Goal: Transaction & Acquisition: Purchase product/service

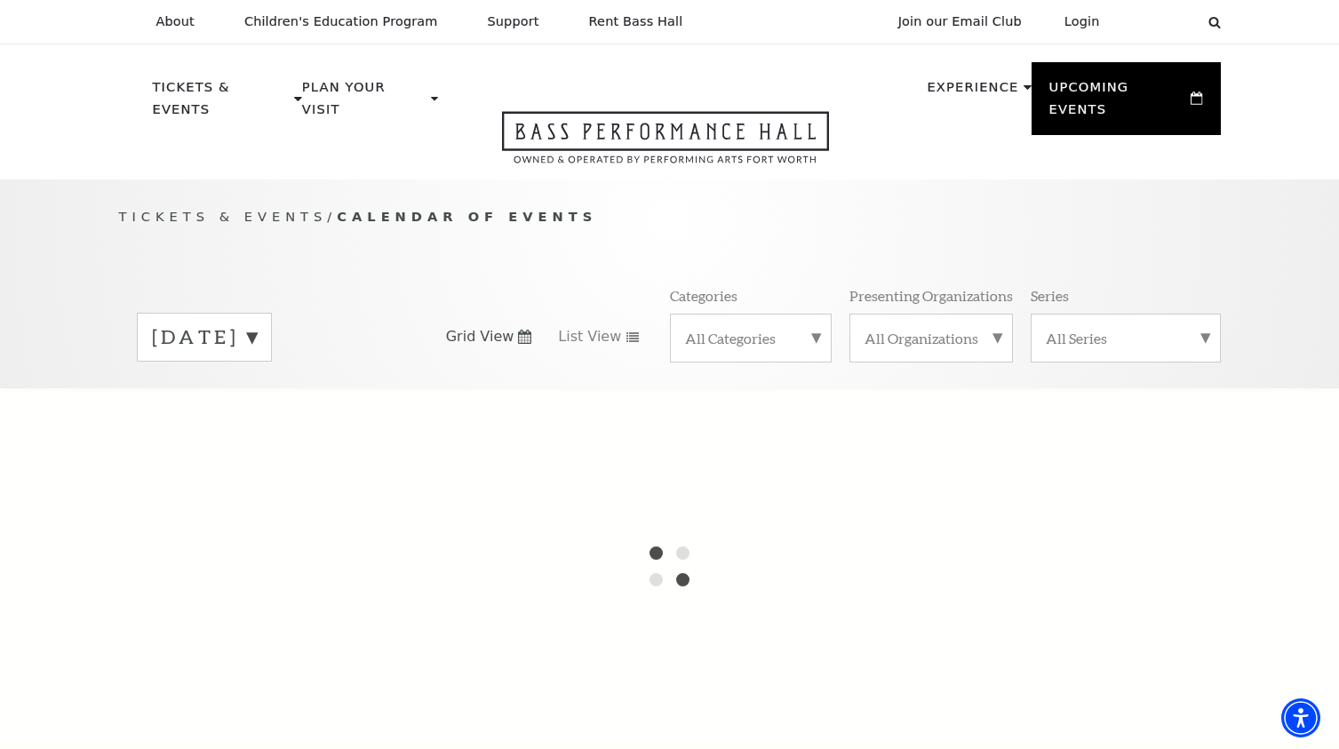
click at [257, 323] on label "September 2025" at bounding box center [204, 337] width 105 height 28
click at [257, 355] on label "October 2025" at bounding box center [204, 374] width 105 height 38
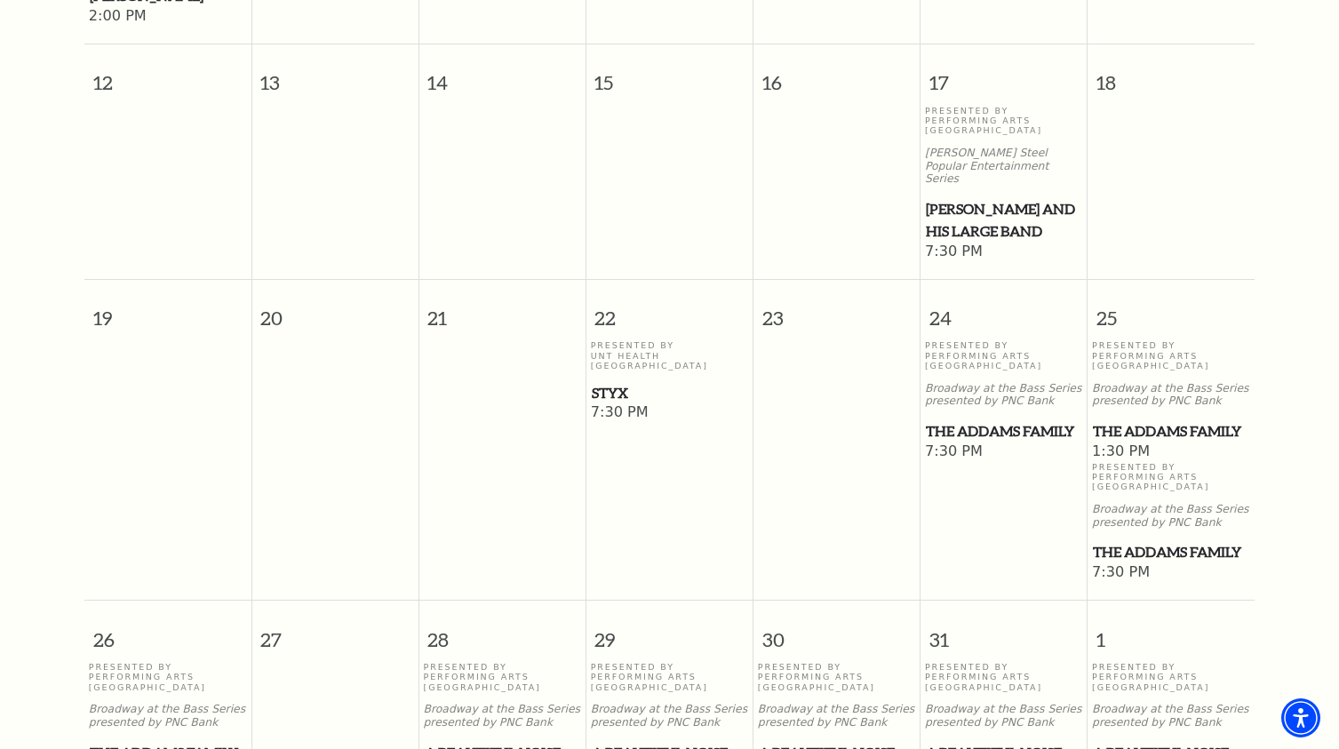
scroll to position [972, 0]
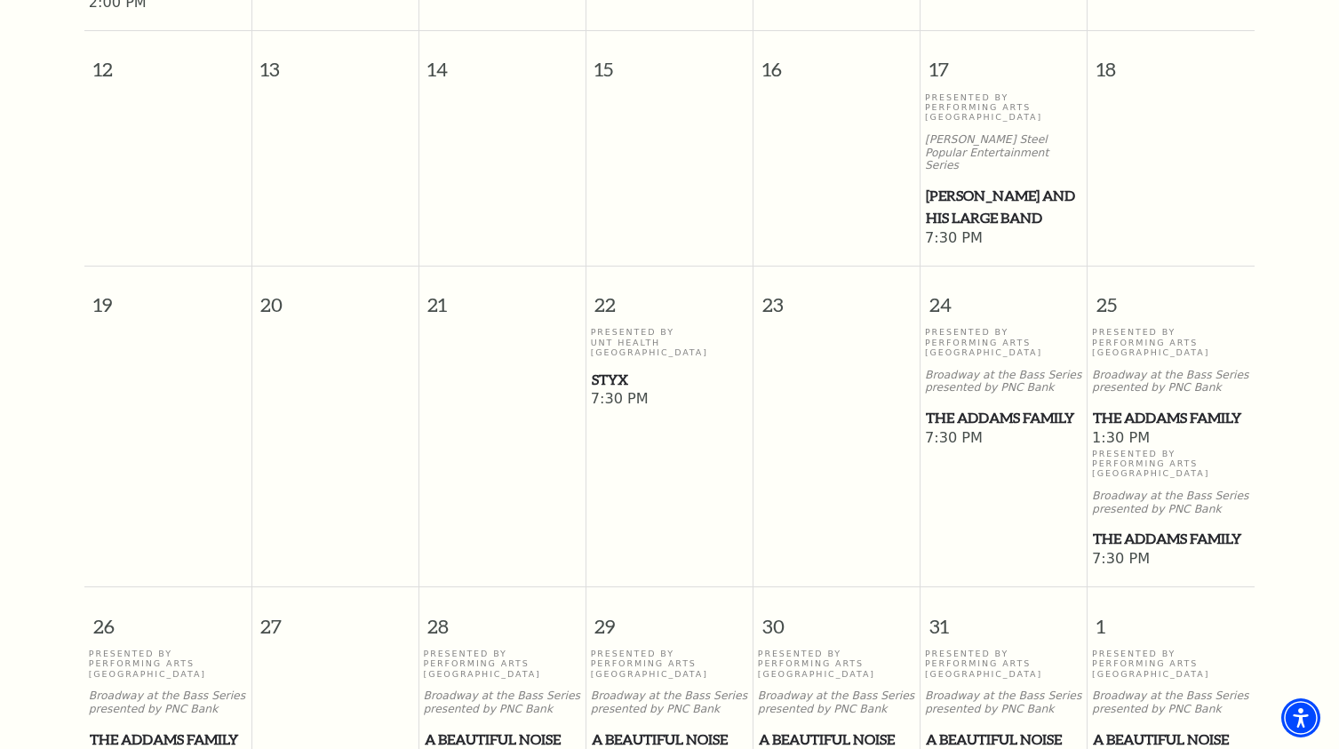
click at [614, 369] on span "Styx" at bounding box center [670, 380] width 156 height 22
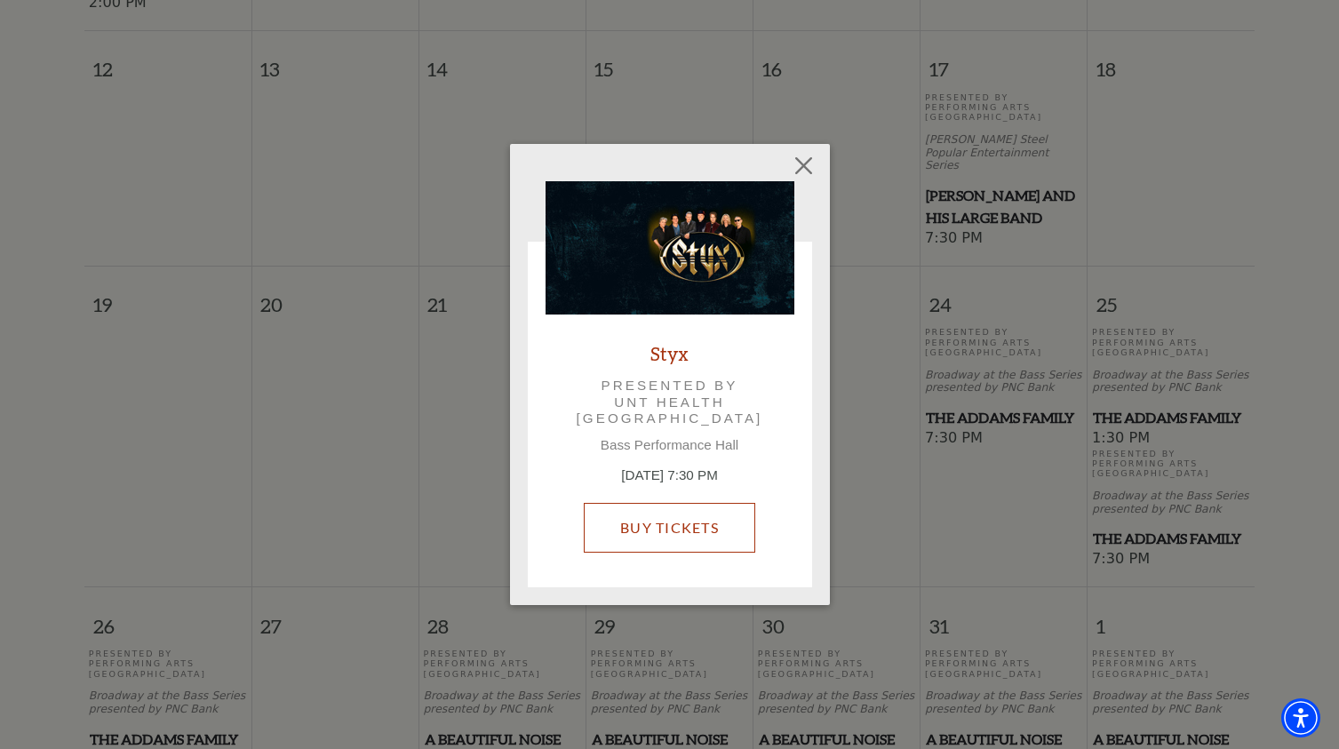
click at [670, 525] on link "Buy Tickets" at bounding box center [670, 528] width 172 height 50
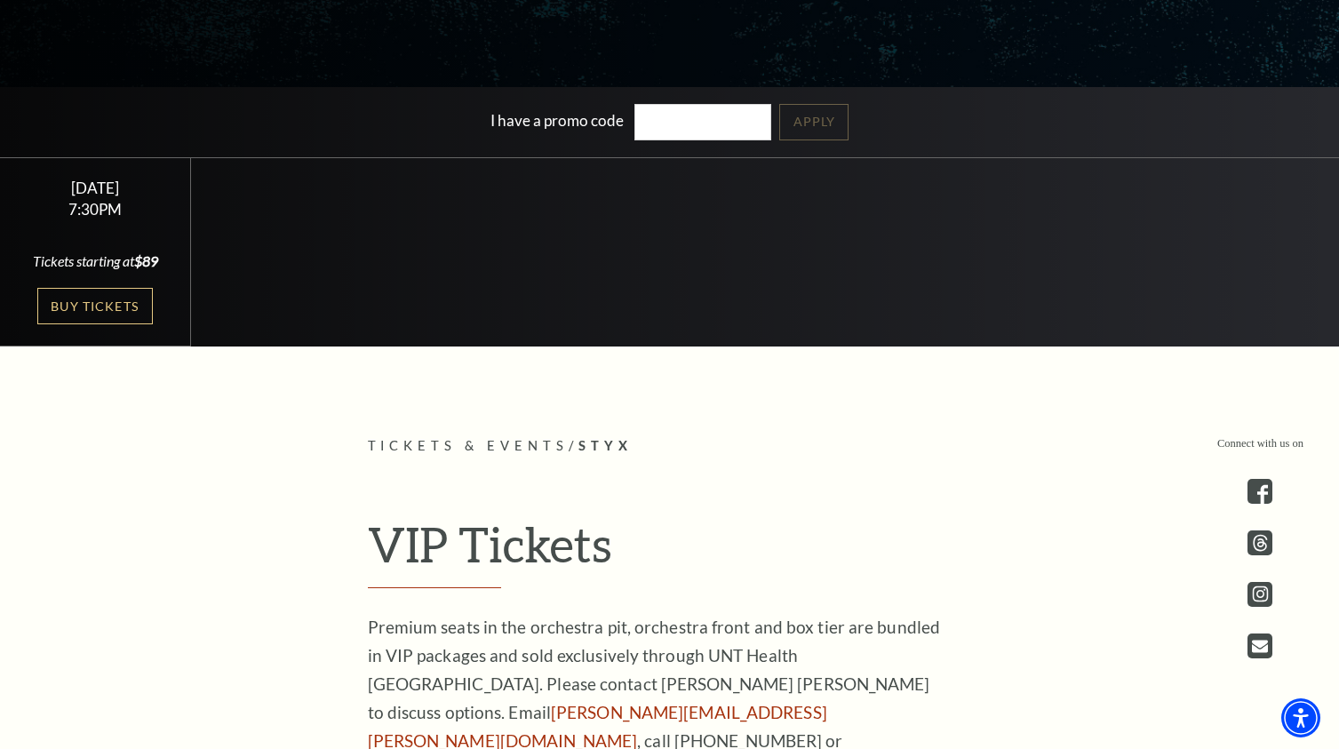
scroll to position [326, 0]
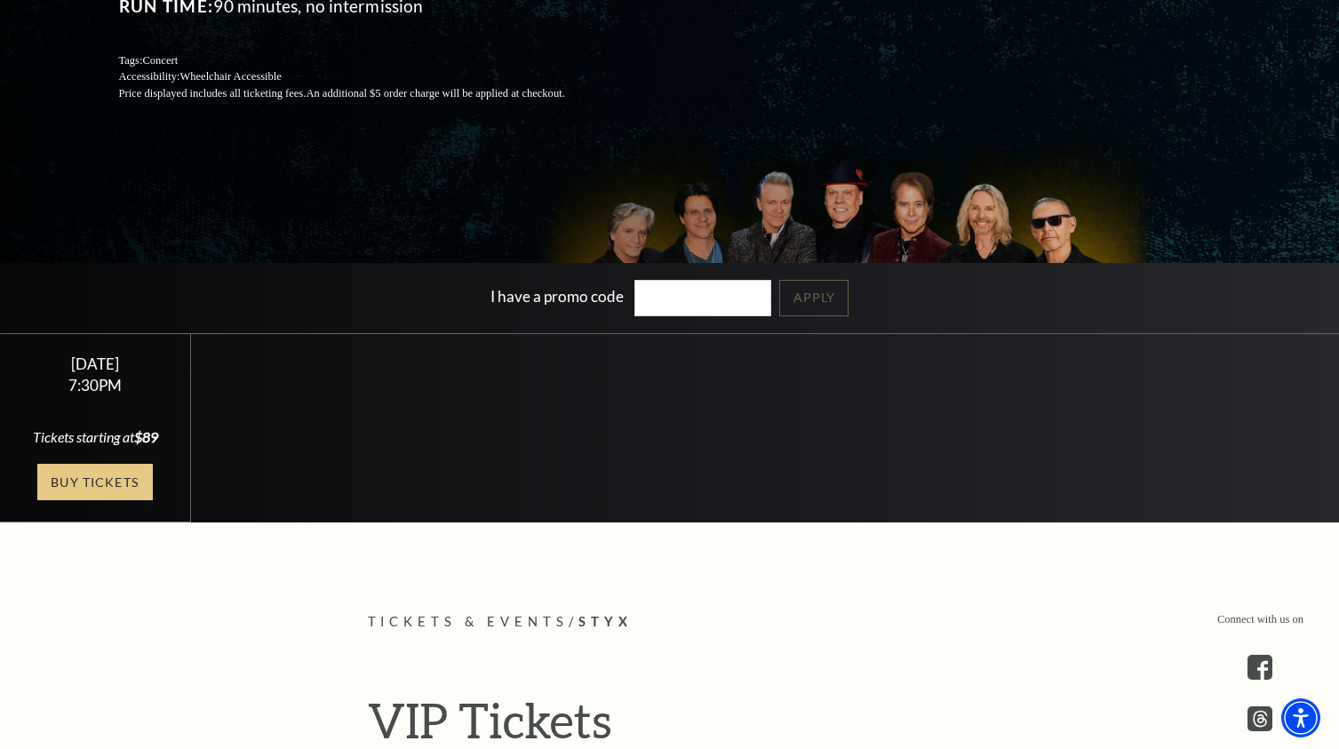
click at [94, 495] on link "Buy Tickets" at bounding box center [95, 482] width 116 height 36
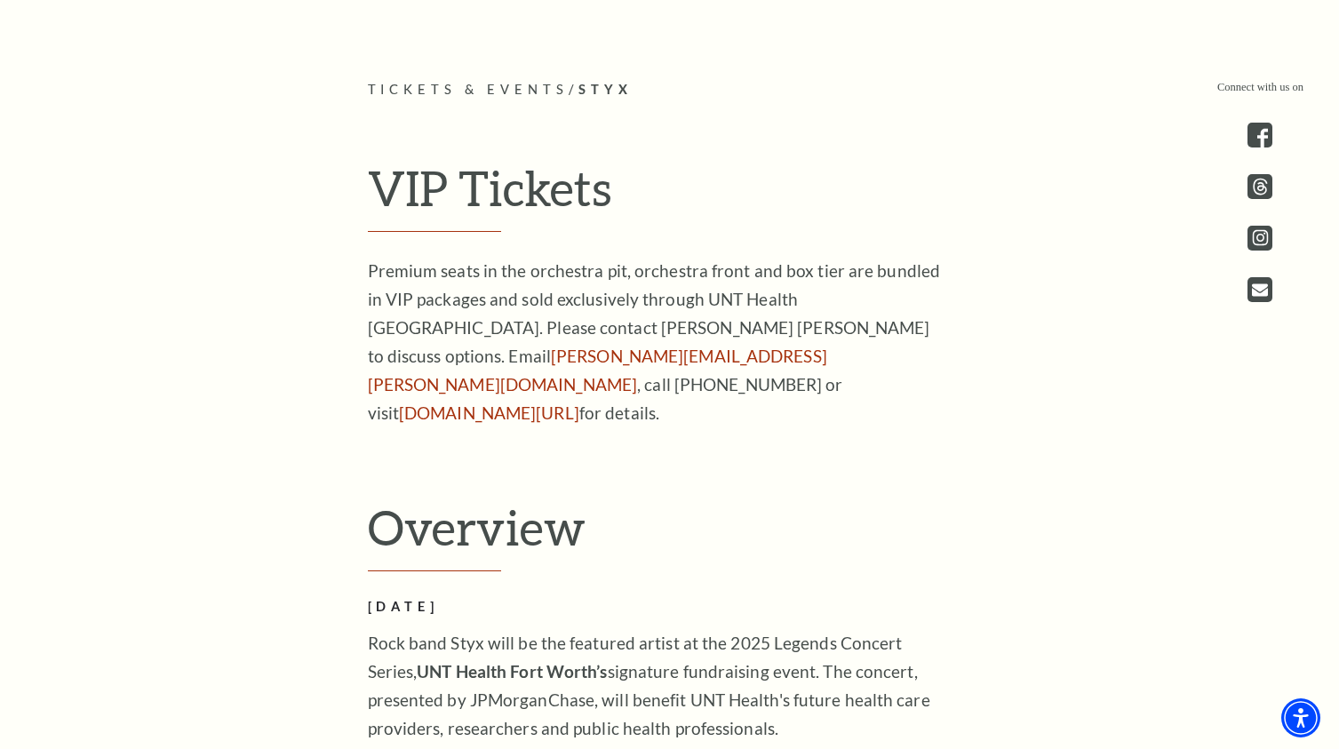
scroll to position [896, 0]
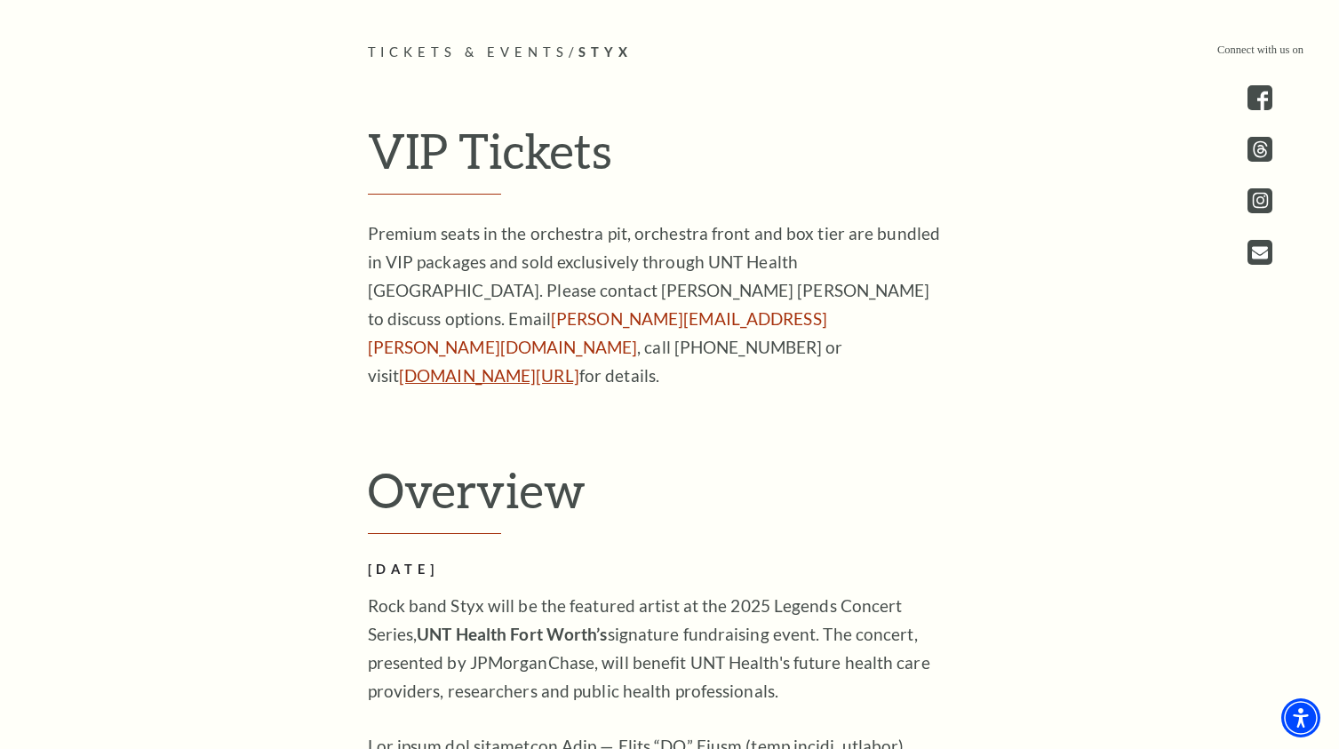
click at [452, 365] on link "[DOMAIN_NAME][URL]" at bounding box center [489, 375] width 180 height 20
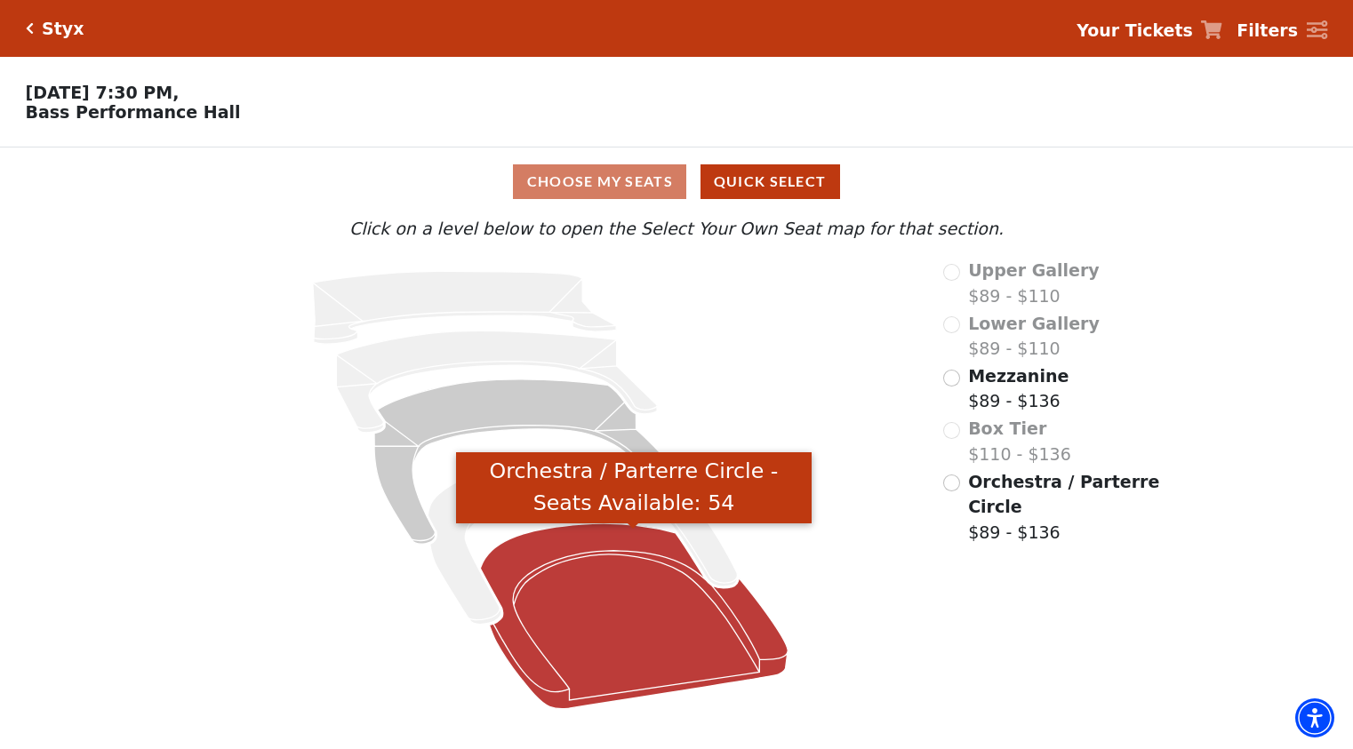
click at [571, 568] on icon "Orchestra / Parterre Circle - Seats Available: 54" at bounding box center [634, 616] width 308 height 186
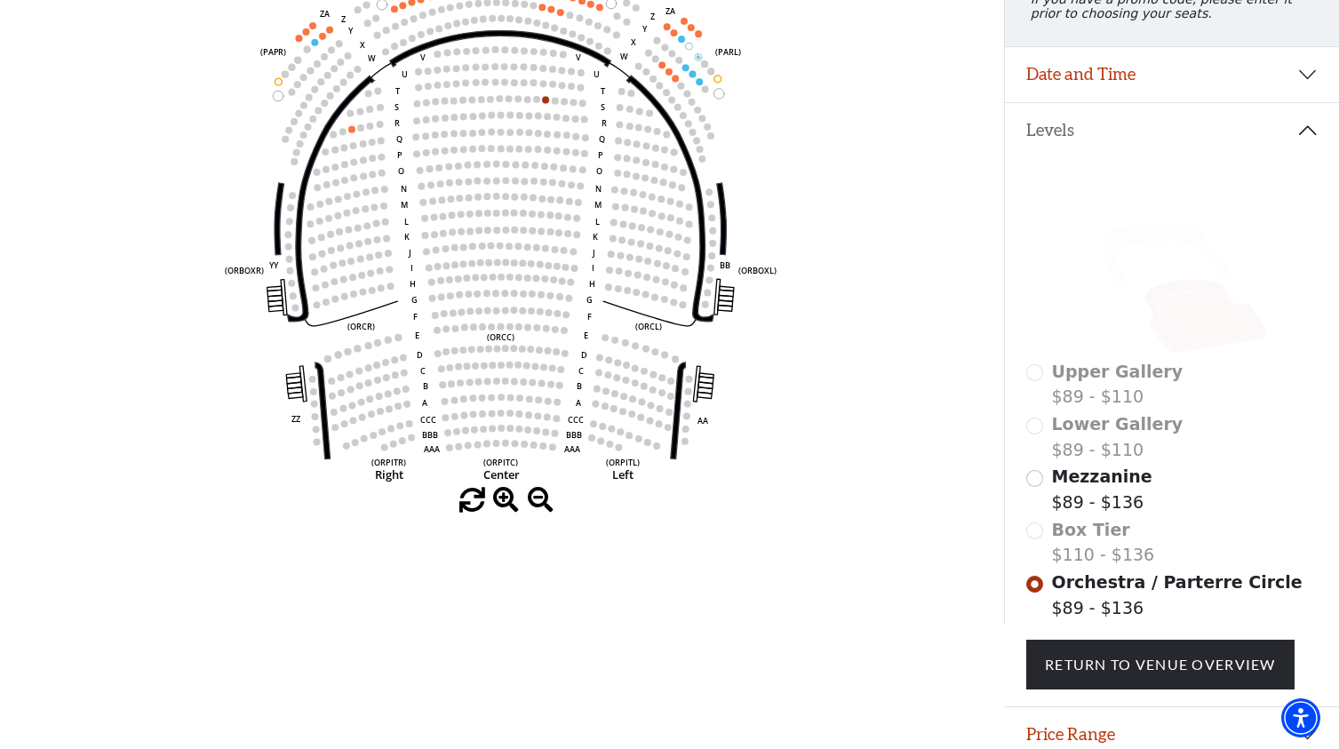
scroll to position [245, 0]
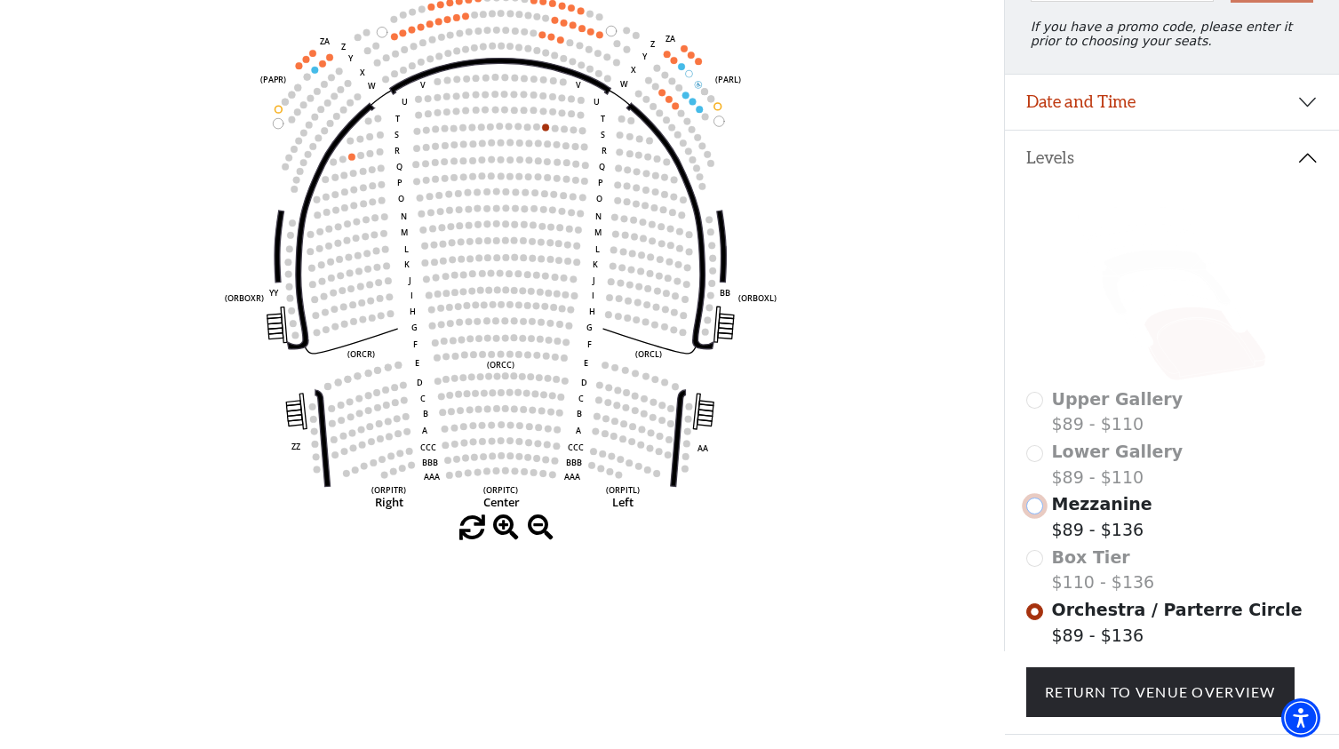
click at [1035, 515] on input "Mezzanine$89 - $136\a" at bounding box center [1034, 506] width 17 height 17
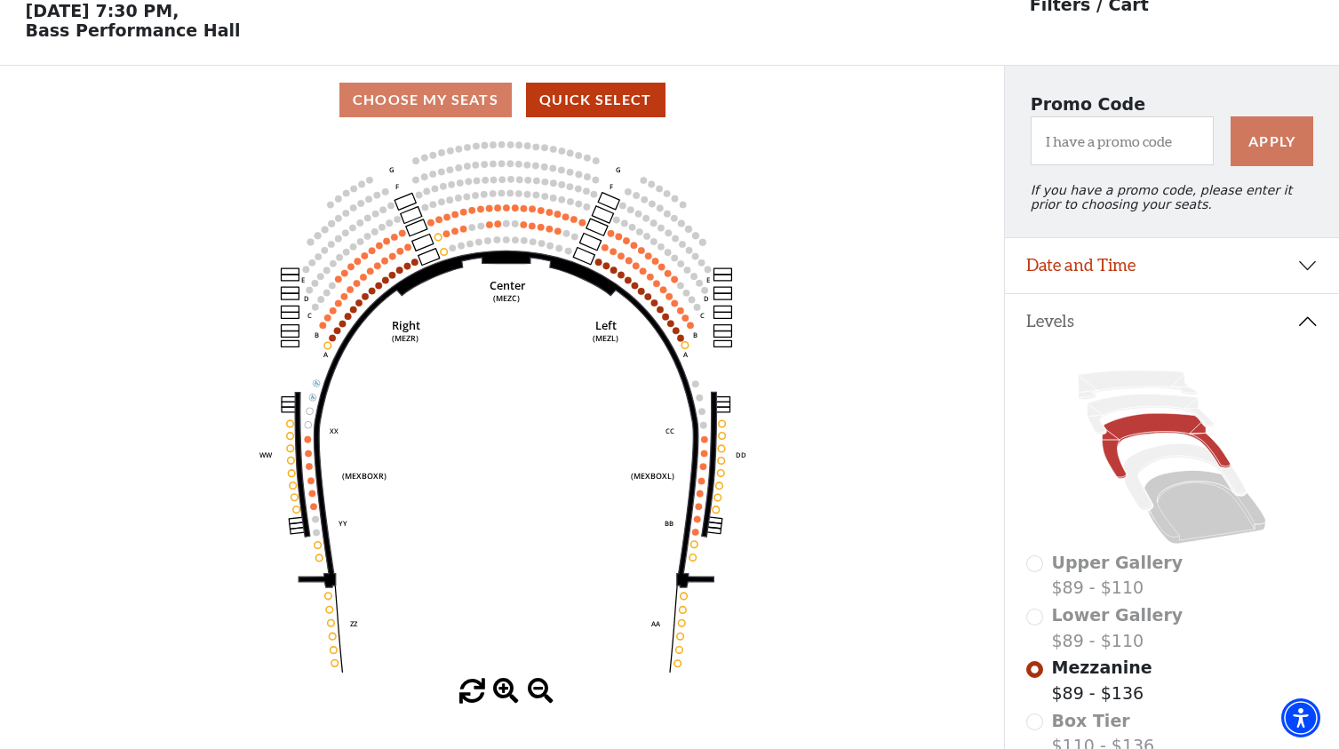
scroll to position [164, 0]
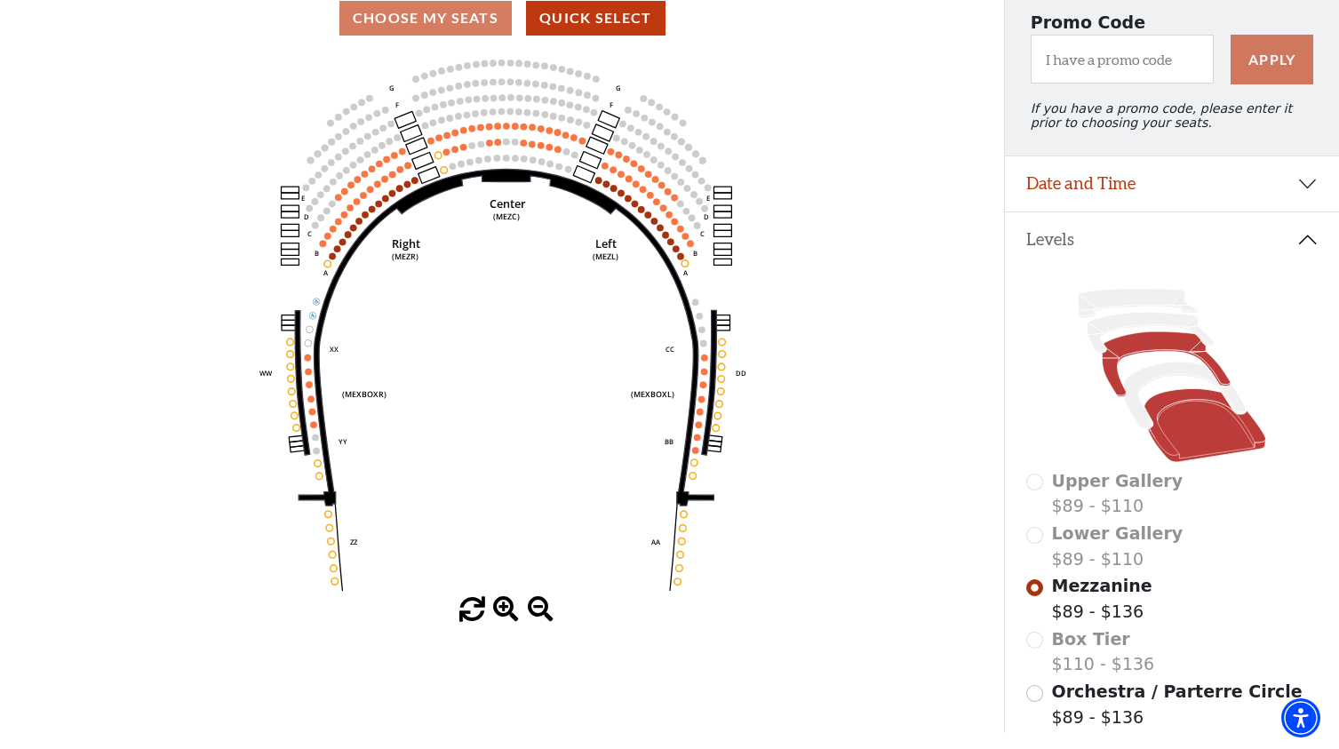
click at [1180, 430] on icon at bounding box center [1206, 426] width 122 height 74
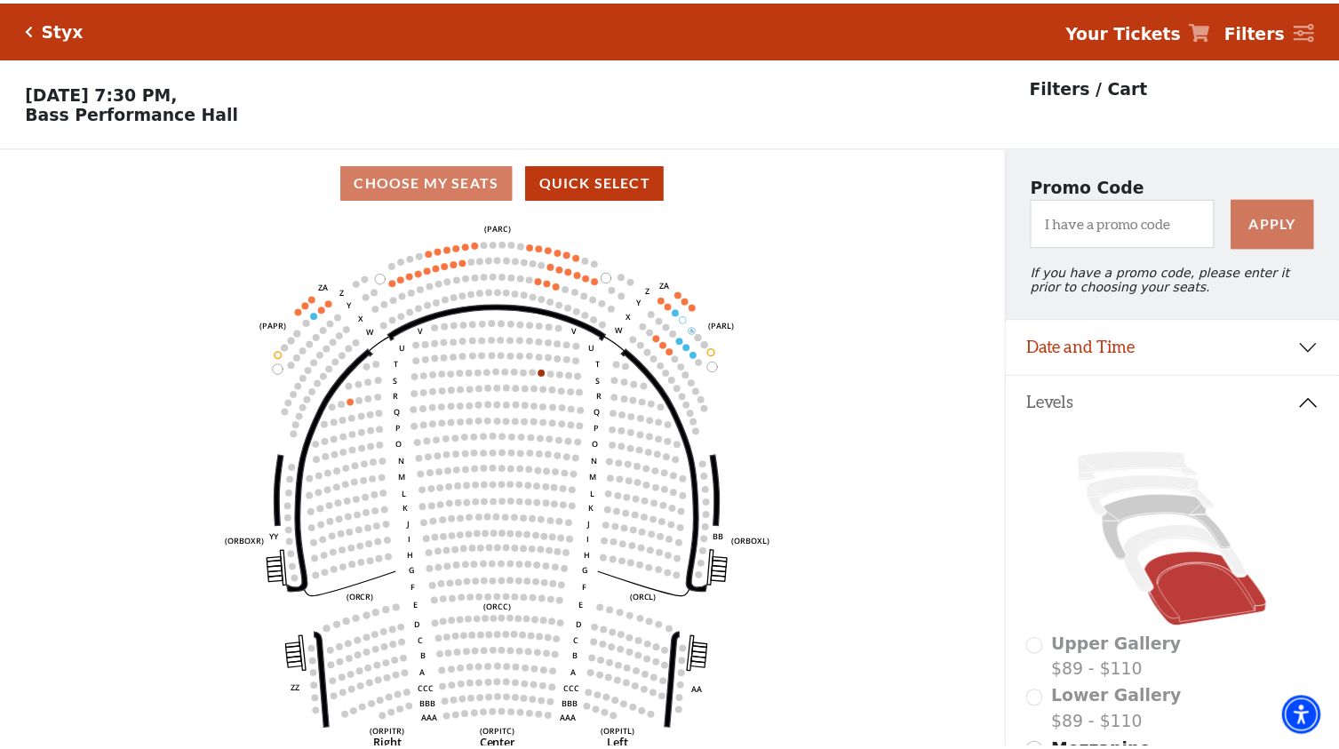
scroll to position [83, 0]
